Goal: Information Seeking & Learning: Learn about a topic

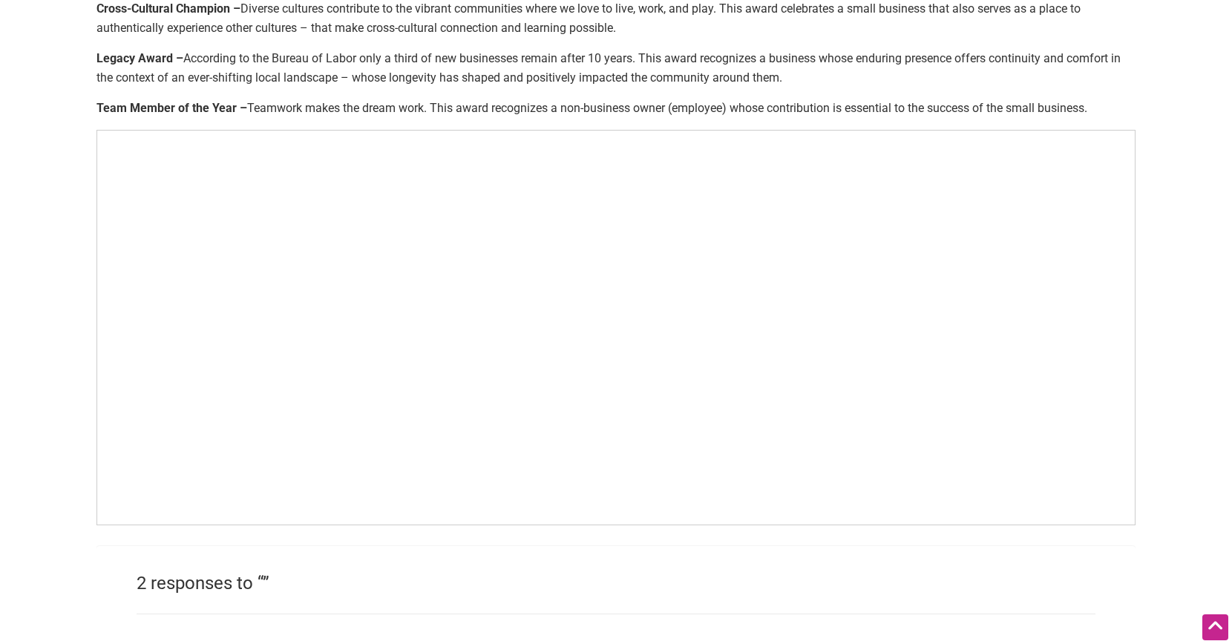
scroll to position [788, 0]
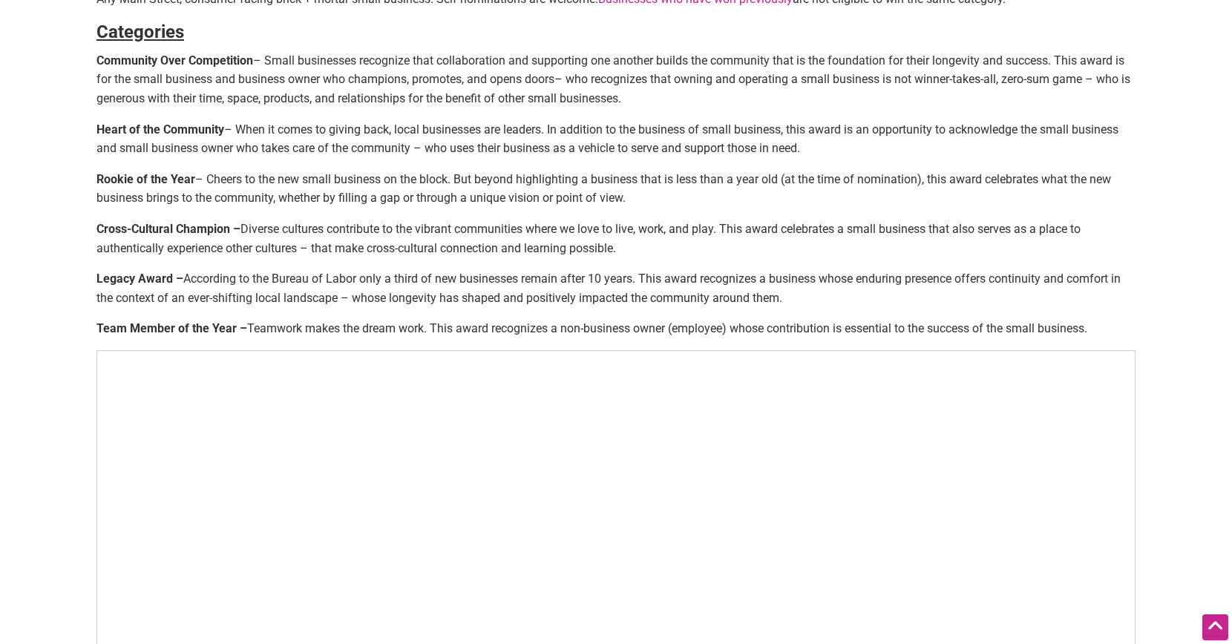
scroll to position [638, 0]
click at [393, 223] on p "Cross-Cultural Champion – Diverse cultures contribute to the vibrant communitie…" at bounding box center [616, 237] width 1039 height 38
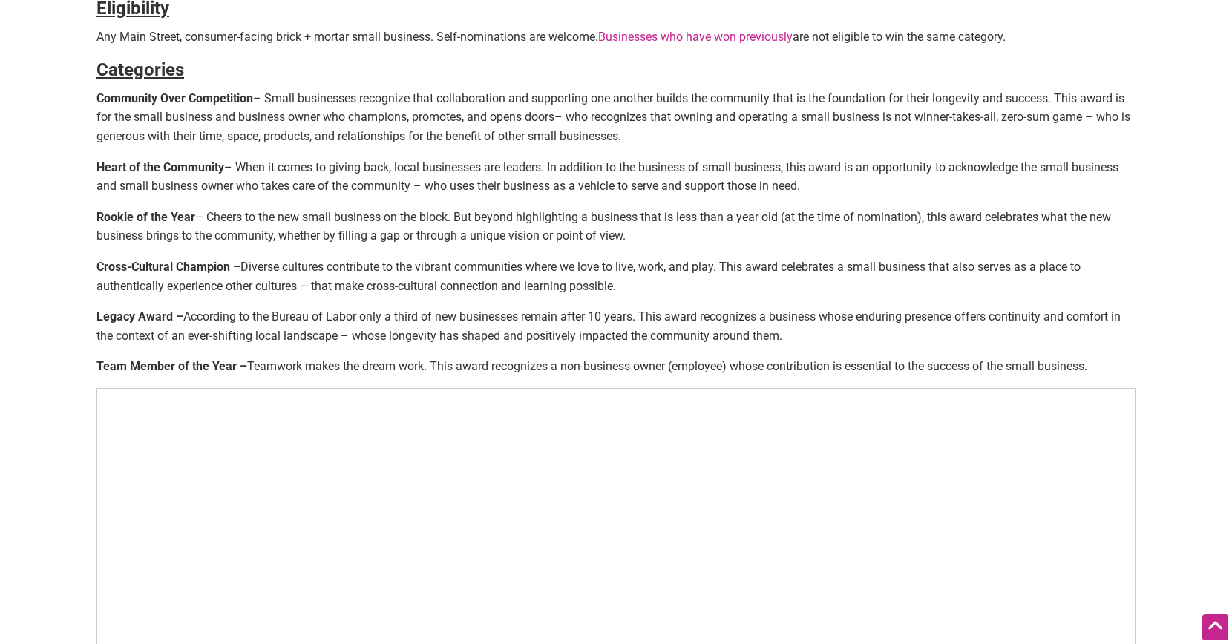
scroll to position [597, 0]
click at [673, 229] on p "Rookie of the Year – Cheers to the new small business on the block. But beyond …" at bounding box center [616, 228] width 1039 height 38
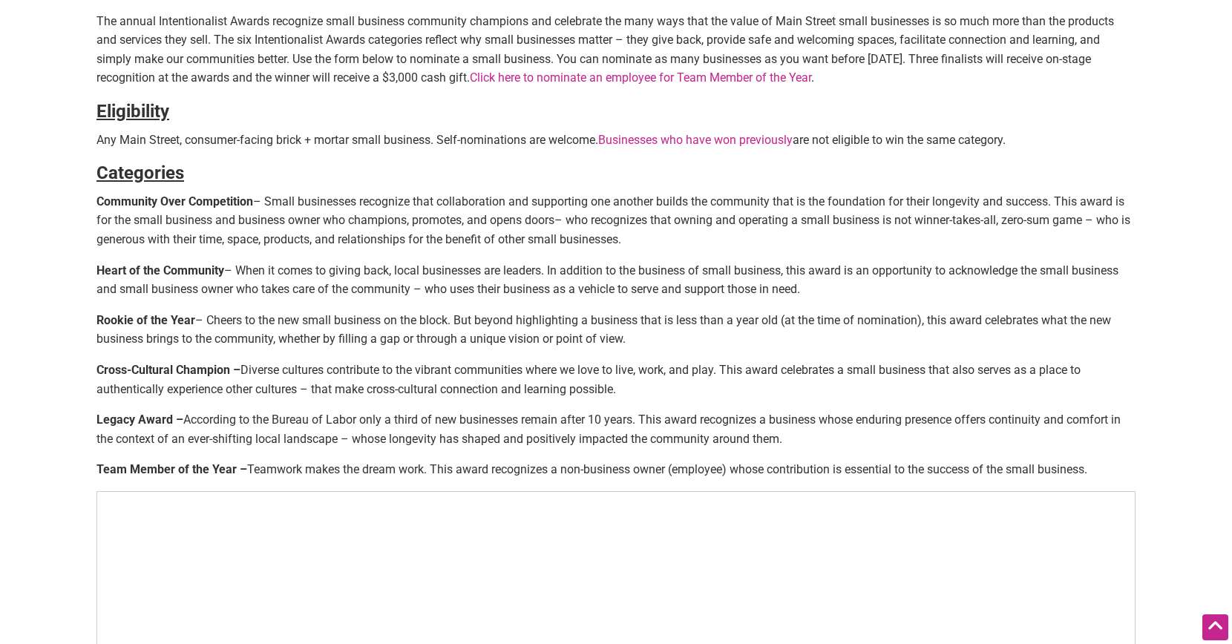
scroll to position [496, 0]
click at [630, 333] on p "Rookie of the Year – Cheers to the new small business on the block. But beyond …" at bounding box center [616, 329] width 1039 height 38
click at [664, 338] on p "Rookie of the Year – Cheers to the new small business on the block. But beyond …" at bounding box center [616, 329] width 1039 height 38
drag, startPoint x: 759, startPoint y: 336, endPoint x: 554, endPoint y: 338, distance: 205.6
click at [759, 336] on p "Rookie of the Year – Cheers to the new small business on the block. But beyond …" at bounding box center [616, 329] width 1039 height 38
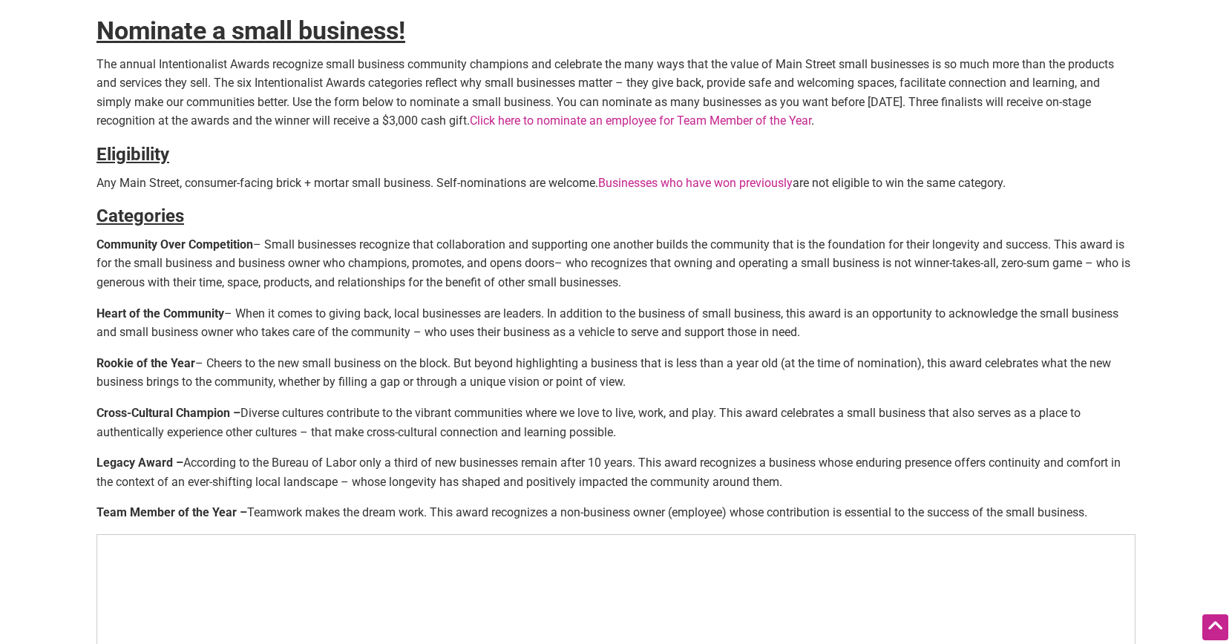
scroll to position [443, 0]
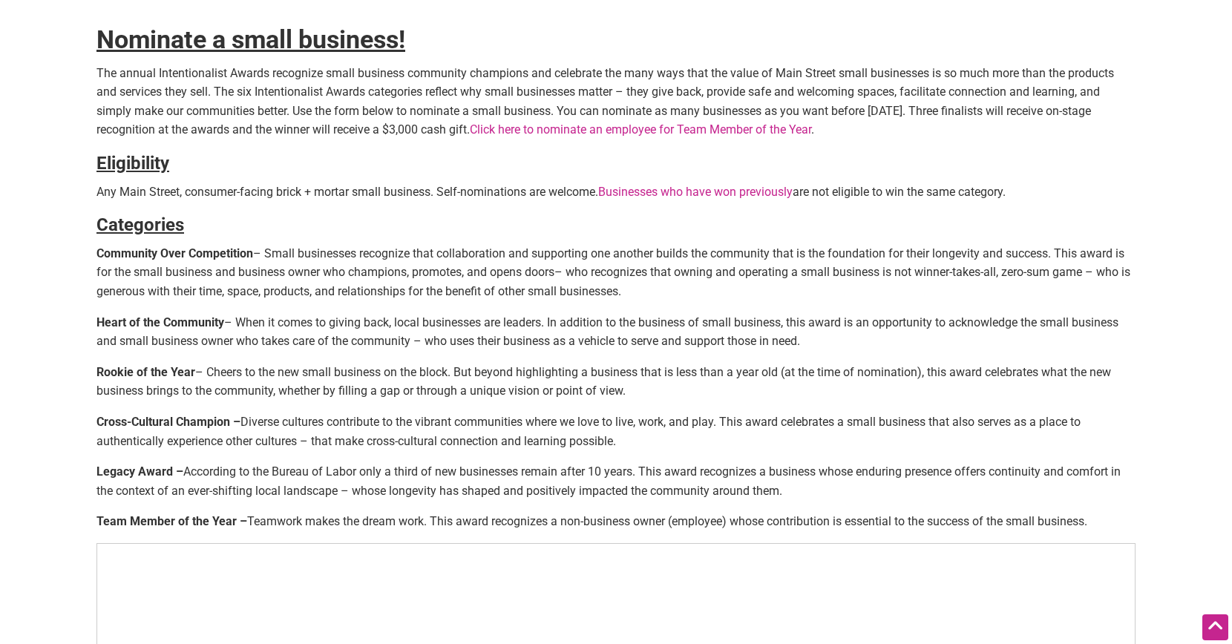
click at [815, 332] on p "Heart of the Community – When it comes to giving back, local businesses are lea…" at bounding box center [616, 332] width 1039 height 38
click at [820, 339] on p "Heart of the Community – When it comes to giving back, local businesses are lea…" at bounding box center [616, 332] width 1039 height 38
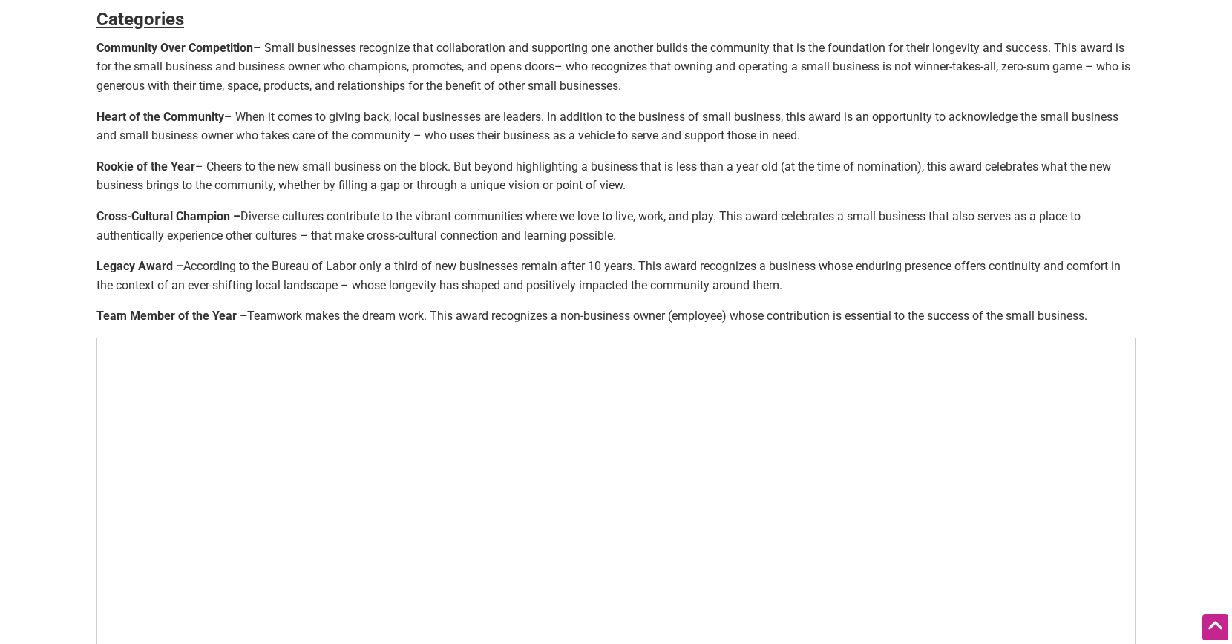
scroll to position [652, 0]
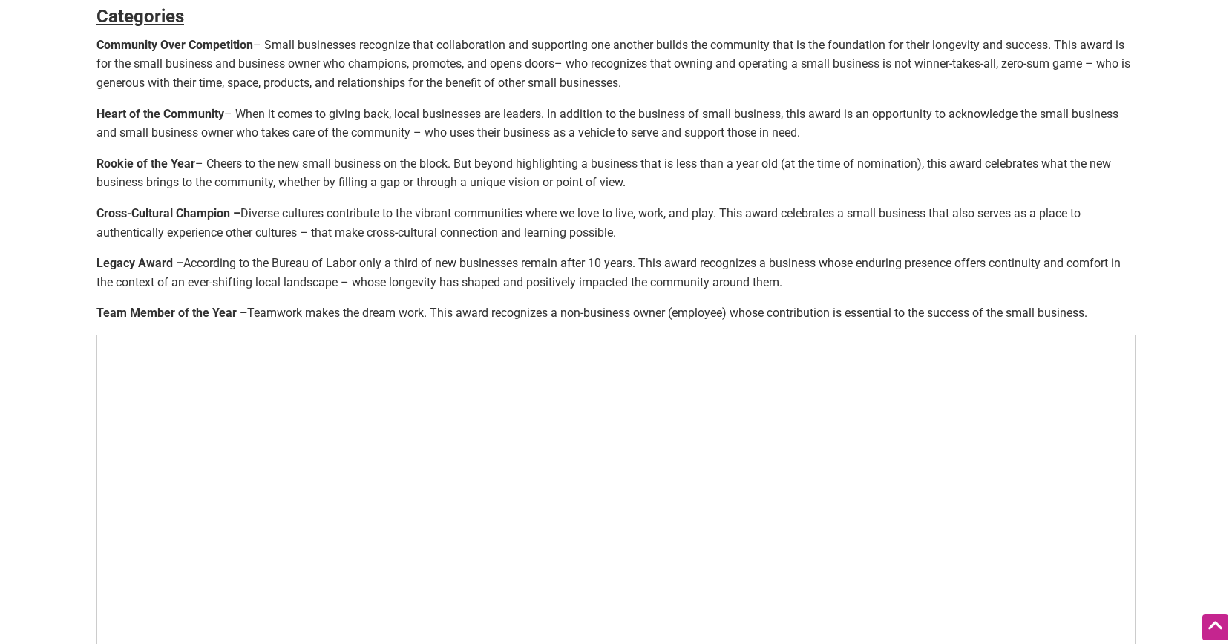
click at [658, 223] on p "Cross-Cultural Champion – Diverse cultures contribute to the vibrant communitie…" at bounding box center [616, 223] width 1039 height 38
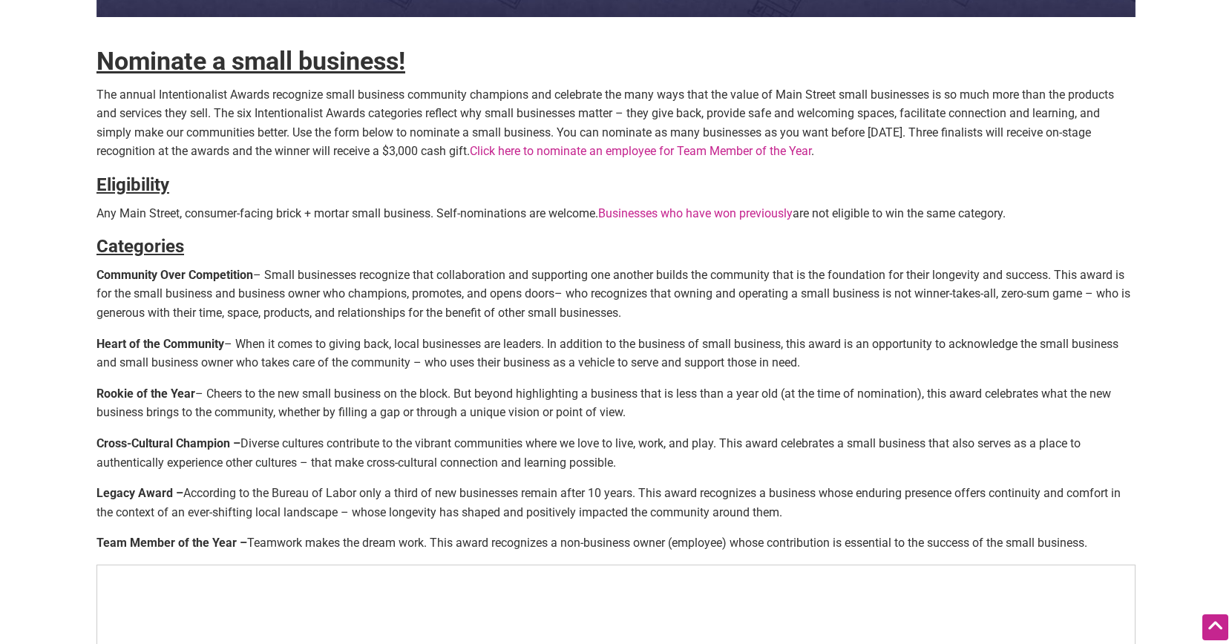
scroll to position [492, 0]
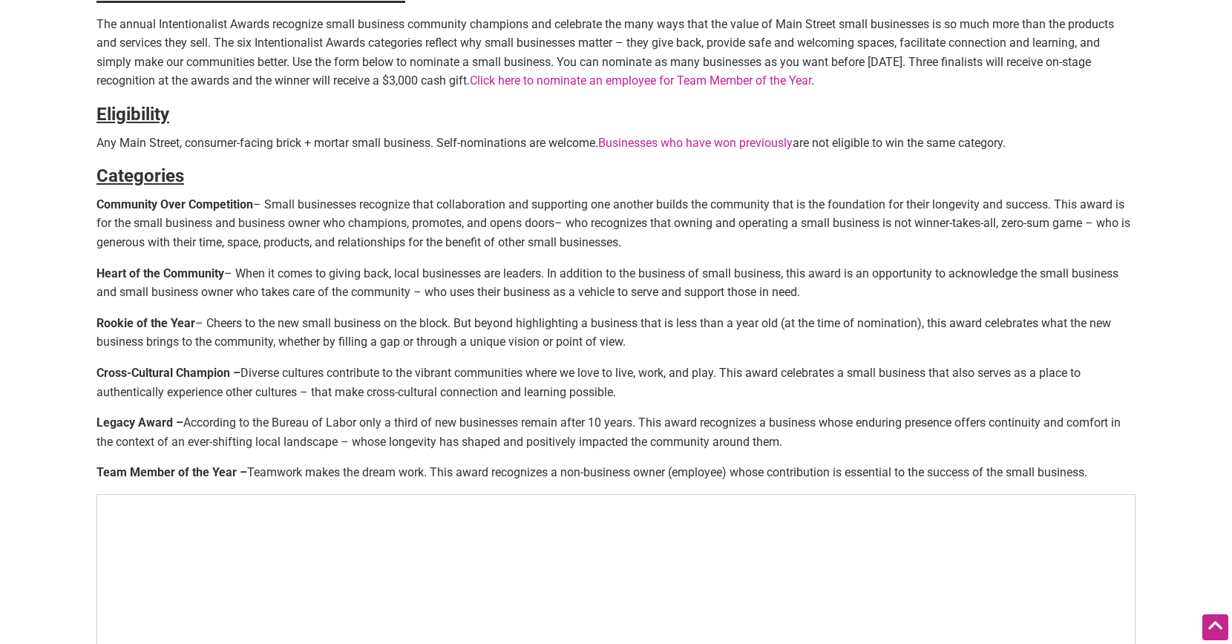
click at [120, 286] on p "Heart of the Community – When it comes to giving back, local businesses are lea…" at bounding box center [616, 283] width 1039 height 38
click at [339, 322] on p "Rookie of the Year – Cheers to the new small business on the block. But beyond …" at bounding box center [616, 333] width 1039 height 38
click at [118, 331] on p "Rookie of the Year – Cheers to the new small business on the block. But beyond …" at bounding box center [616, 333] width 1039 height 38
drag, startPoint x: 218, startPoint y: 327, endPoint x: 305, endPoint y: 326, distance: 86.9
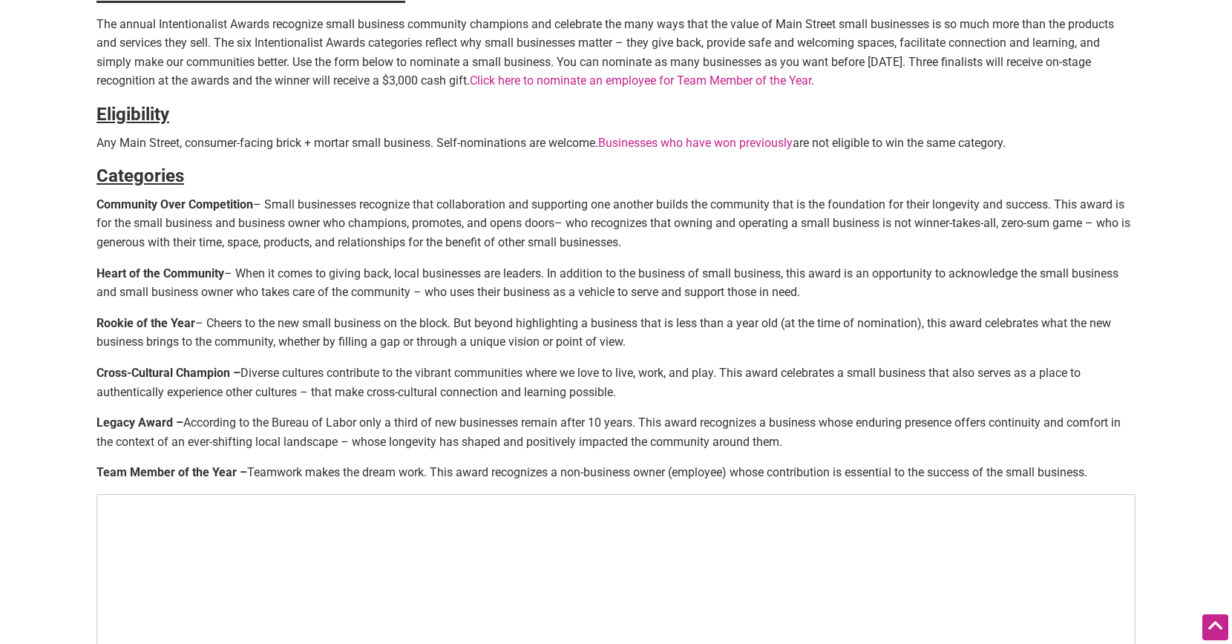
click at [220, 327] on p "Rookie of the Year – Cheers to the new small business on the block. But beyond …" at bounding box center [616, 333] width 1039 height 38
click at [454, 332] on p "Rookie of the Year – Cheers to the new small business on the block. But beyond …" at bounding box center [616, 333] width 1039 height 38
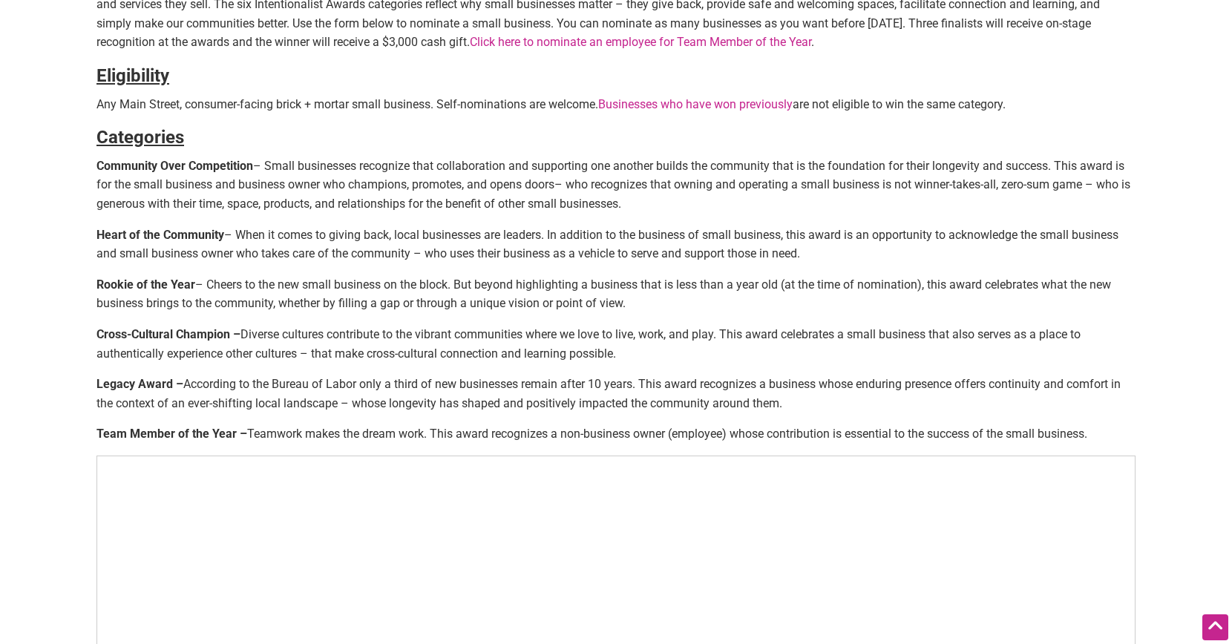
scroll to position [540, 0]
